Goal: Transaction & Acquisition: Purchase product/service

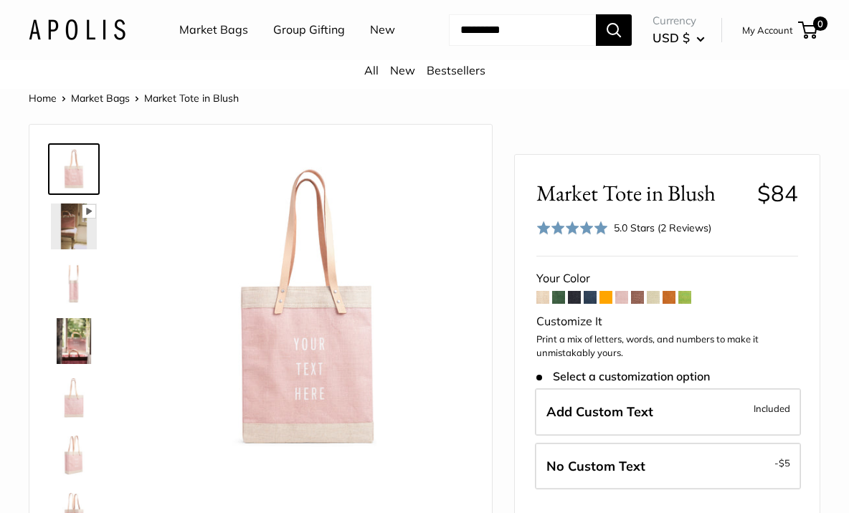
click at [65, 364] on img at bounding box center [74, 341] width 46 height 46
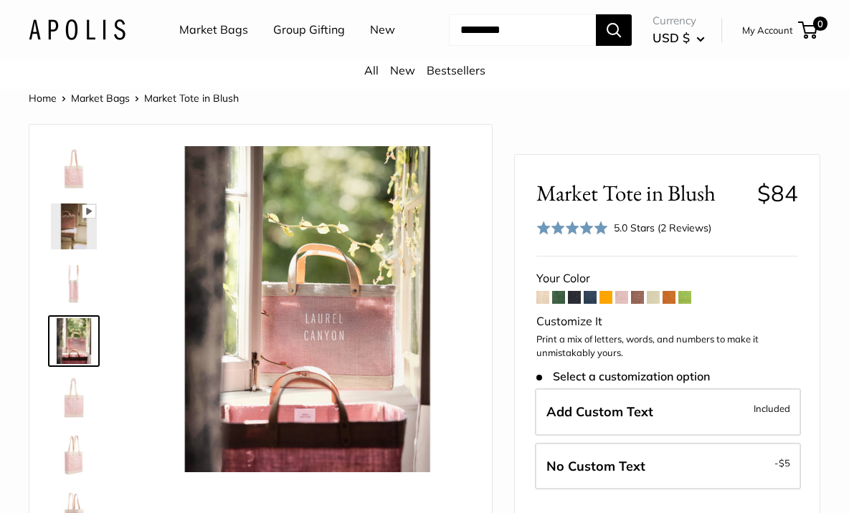
click at [80, 422] on img at bounding box center [74, 399] width 46 height 46
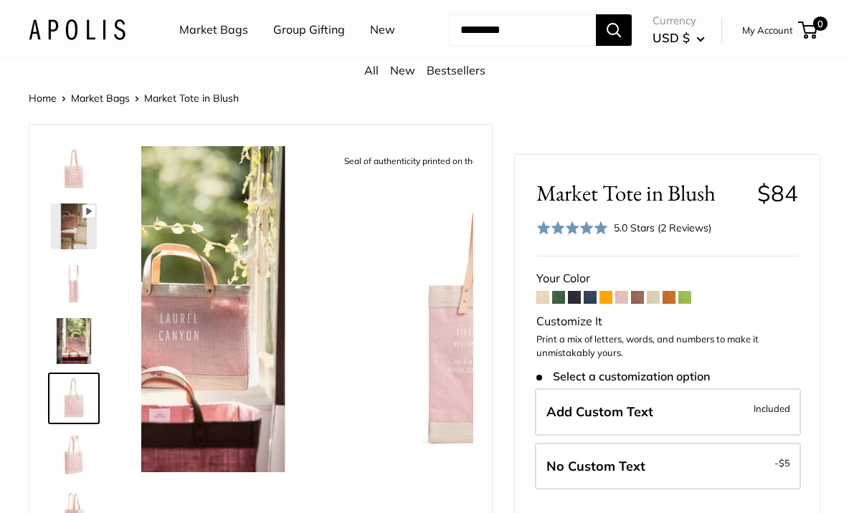
scroll to position [44, 0]
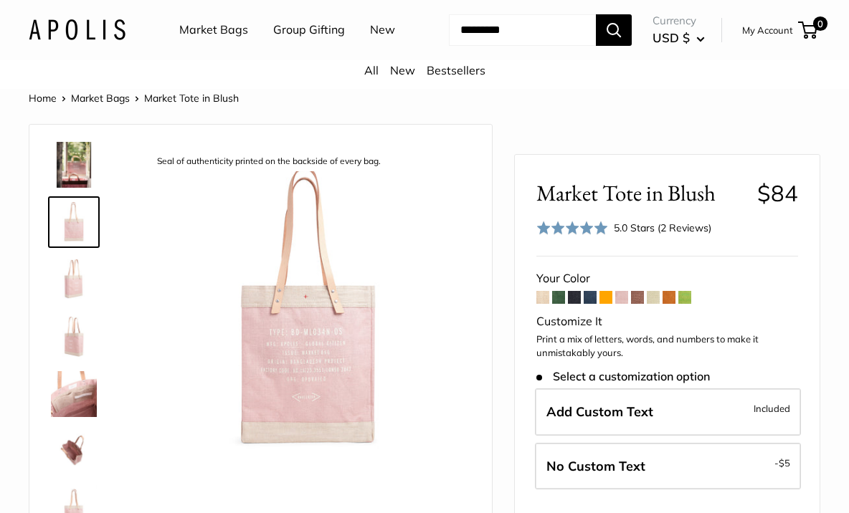
click at [75, 360] on img at bounding box center [74, 337] width 46 height 46
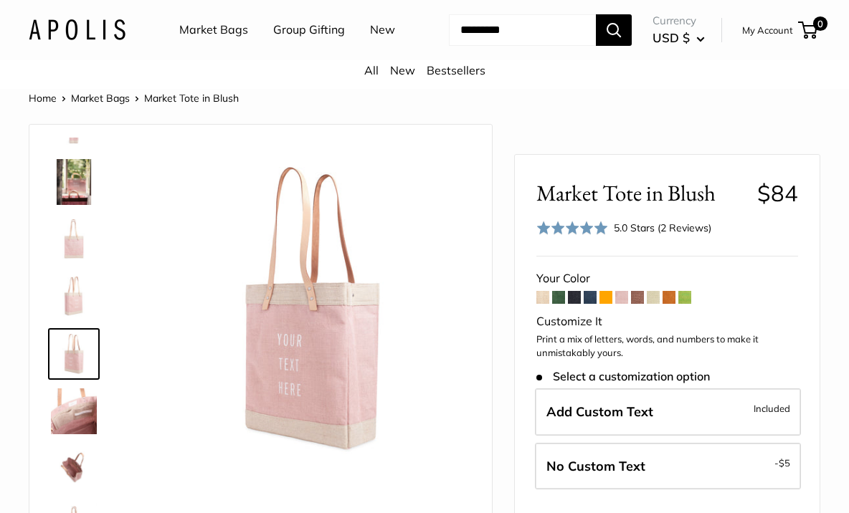
click at [79, 434] on img at bounding box center [74, 412] width 46 height 46
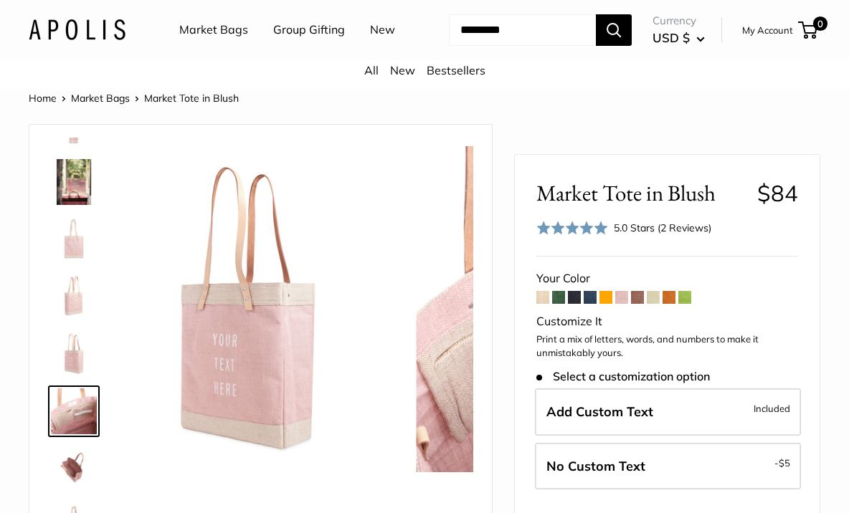
scroll to position [206, 0]
